Goal: Task Accomplishment & Management: Use online tool/utility

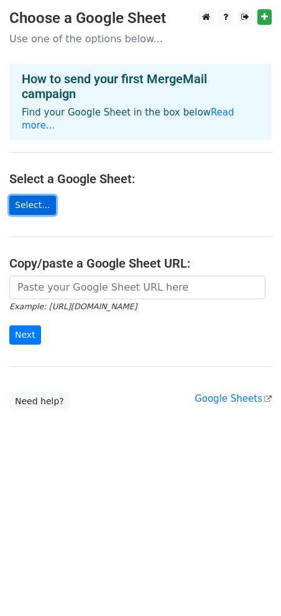
click at [30, 196] on link "Select..." at bounding box center [32, 205] width 47 height 19
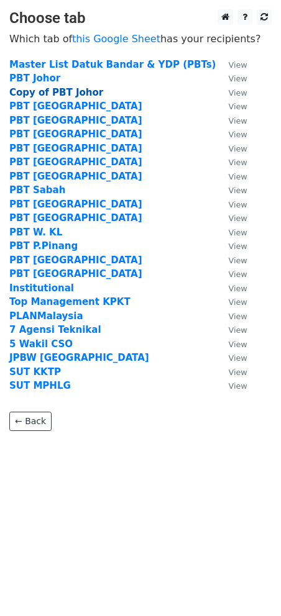
click at [43, 90] on strong "Copy of PBT Johor" at bounding box center [56, 92] width 94 height 11
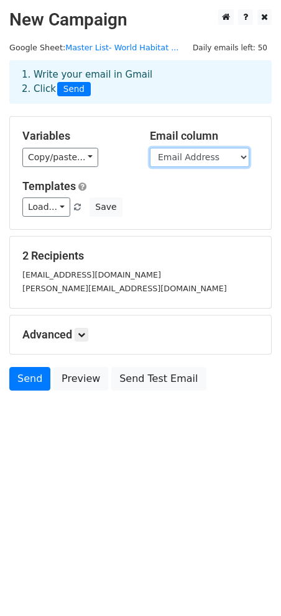
click at [233, 159] on select "Email Address cc Letter No State Organisation Address Salutation 1 Name Designa…" at bounding box center [199, 157] width 99 height 19
click at [239, 159] on select "Email Address cc Letter No State Organisation Address Salutation 1 Name Designa…" at bounding box center [199, 157] width 99 height 19
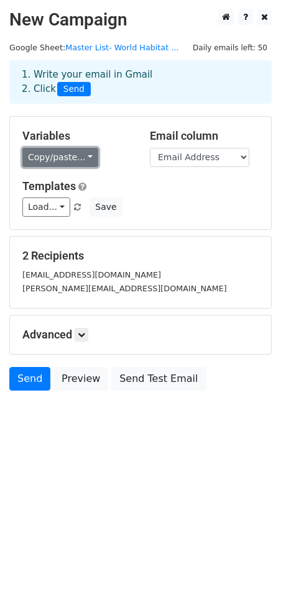
click at [79, 158] on link "Copy/paste..." at bounding box center [60, 157] width 76 height 19
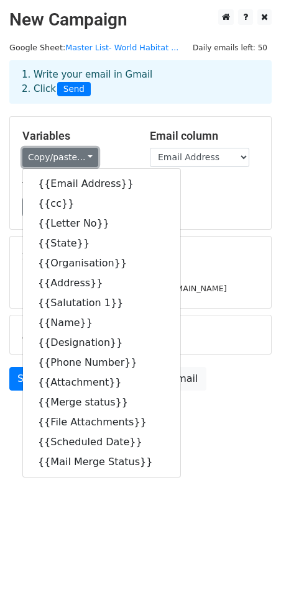
click at [79, 158] on link "Copy/paste..." at bounding box center [60, 157] width 76 height 19
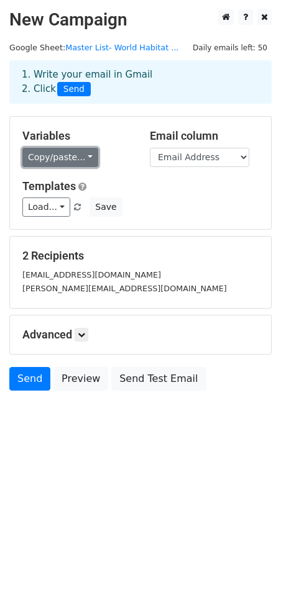
click at [80, 160] on link "Copy/paste..." at bounding box center [60, 157] width 76 height 19
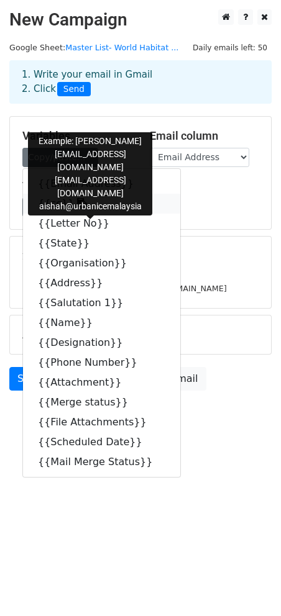
click at [74, 202] on link "{{cc}}" at bounding box center [101, 204] width 157 height 20
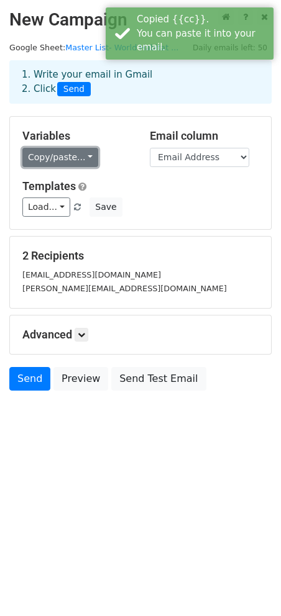
click at [83, 158] on link "Copy/paste..." at bounding box center [60, 157] width 76 height 19
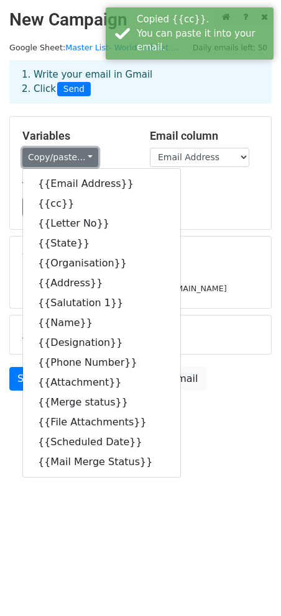
click at [83, 158] on link "Copy/paste..." at bounding box center [60, 157] width 76 height 19
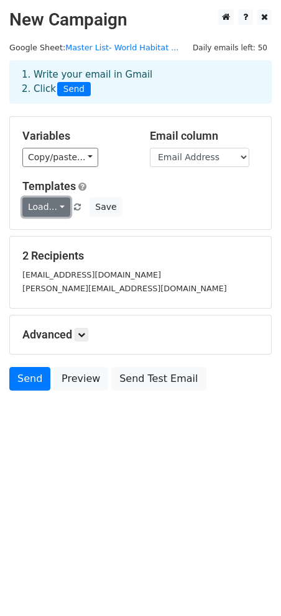
click at [58, 208] on link "Load..." at bounding box center [46, 206] width 48 height 19
click at [65, 227] on h6 "No templates saved" at bounding box center [81, 236] width 116 height 20
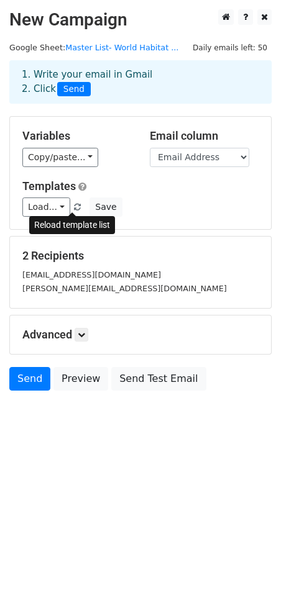
click at [74, 209] on span at bounding box center [77, 208] width 7 height 8
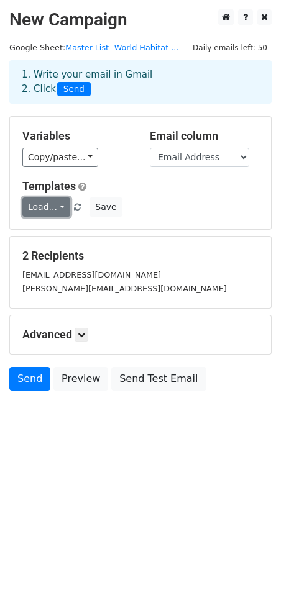
click at [60, 204] on link "Load..." at bounding box center [46, 206] width 48 height 19
click at [56, 204] on link "Load..." at bounding box center [46, 206] width 48 height 19
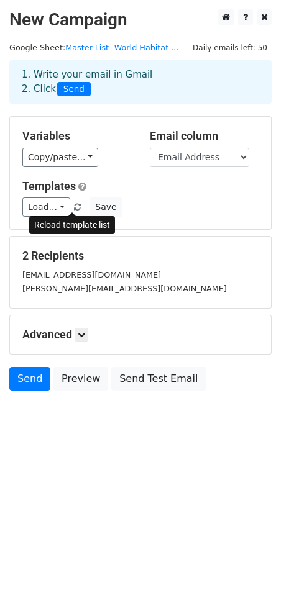
click at [74, 205] on span at bounding box center [77, 208] width 7 height 8
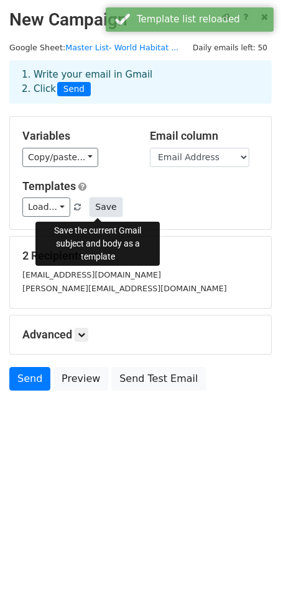
click at [90, 209] on button "Save" at bounding box center [105, 206] width 32 height 19
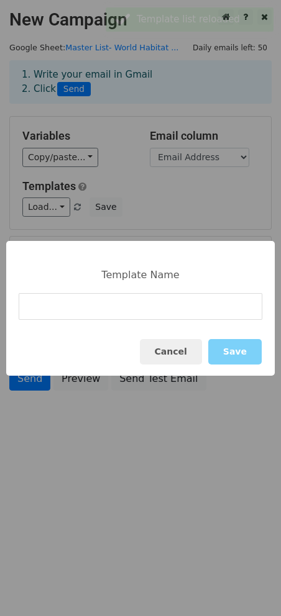
click at [115, 313] on input at bounding box center [140, 306] width 243 height 27
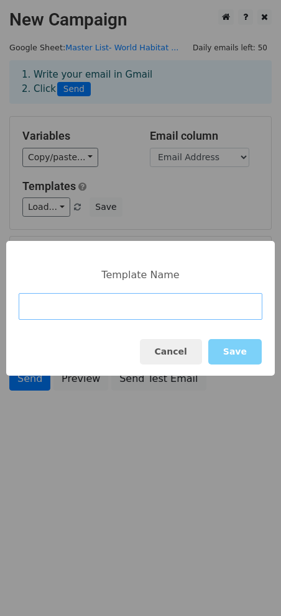
click at [40, 306] on input at bounding box center [140, 306] width 243 height 27
paste input "JEMPUTAN SEMPENA SAMBUTAN HARI HABITAT SEDUNIA TAHUN 2025 : ACARA ‘URBAN BREAKF…"
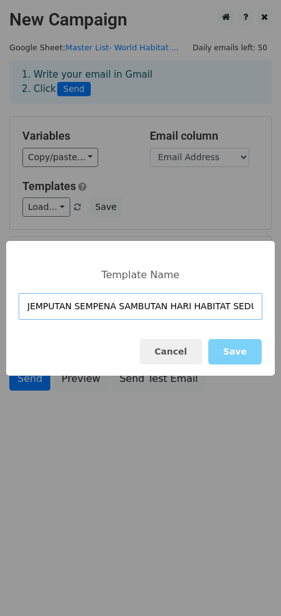
scroll to position [0, 396]
type input "JEMPUTAN SEMPENA SAMBUTAN HARI HABITAT SEDUNIA TAHUN 2025 : ACARA ‘URBAN BREAKF…"
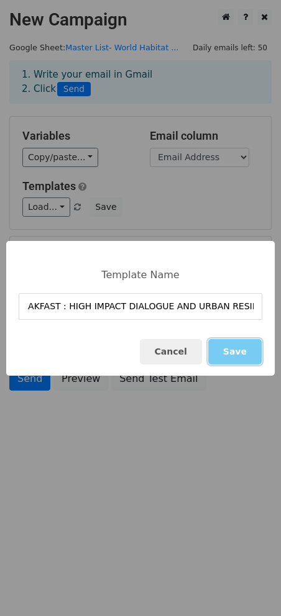
click at [245, 354] on button "Save" at bounding box center [234, 351] width 53 height 25
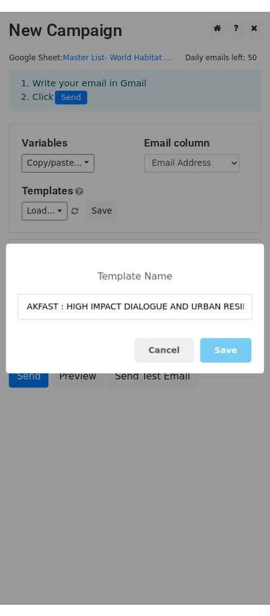
scroll to position [0, 0]
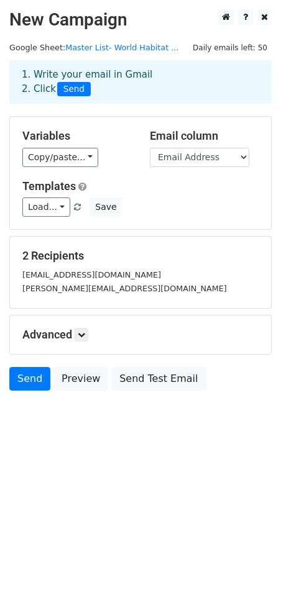
click at [126, 279] on small "marina@urbanicemalaysia.com" at bounding box center [91, 274] width 138 height 9
click at [83, 335] on icon at bounding box center [81, 334] width 7 height 7
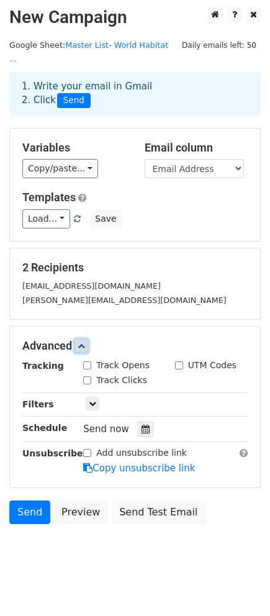
scroll to position [3, 0]
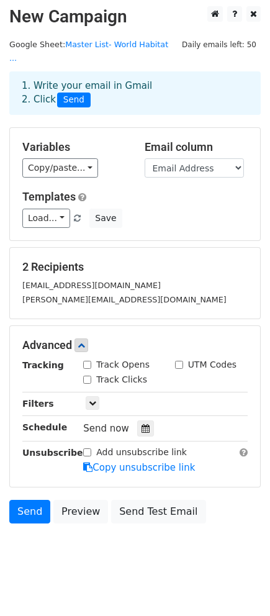
click at [145, 292] on div "nuha@urbanicemalaysia.com" at bounding box center [135, 299] width 244 height 14
click at [90, 399] on icon at bounding box center [92, 402] width 7 height 7
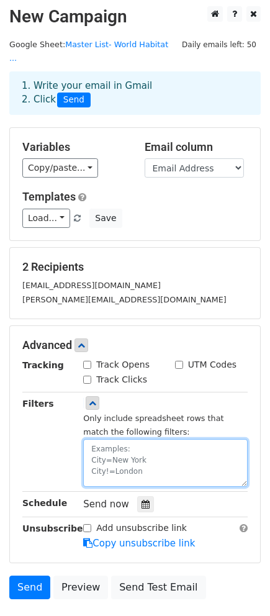
click at [143, 439] on textarea at bounding box center [165, 463] width 164 height 48
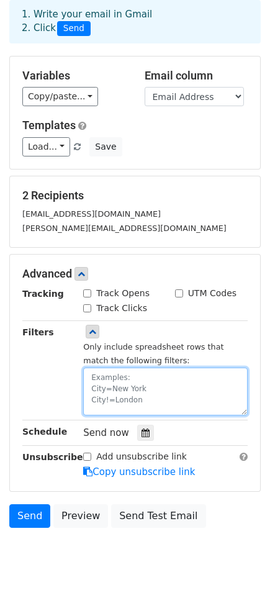
scroll to position [79, 0]
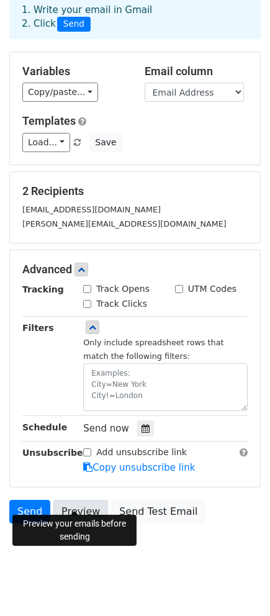
click at [81, 503] on link "Preview" at bounding box center [80, 512] width 55 height 24
click at [188, 423] on div "Send now" at bounding box center [156, 428] width 146 height 17
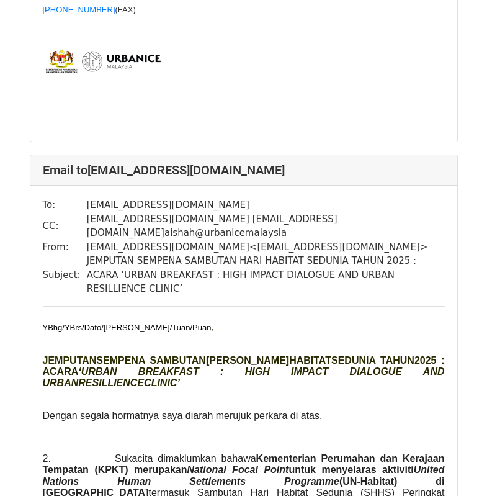
scroll to position [1087, 0]
